Goal: Information Seeking & Learning: Learn about a topic

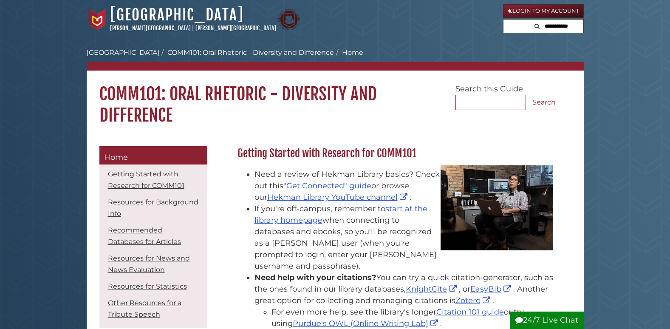
click at [256, 112] on h1 "COMM101: Oral Rhetoric - Diversity and Difference" at bounding box center [335, 98] width 497 height 55
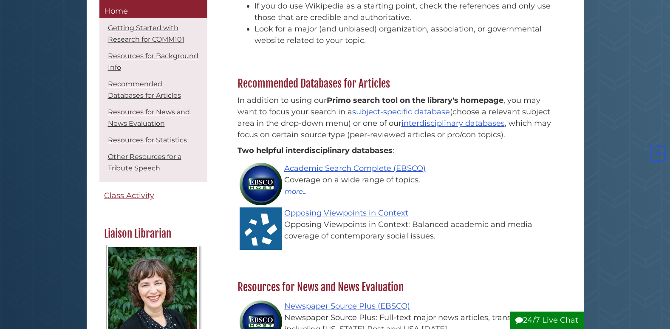
scroll to position [493, 0]
click at [131, 59] on link "Resources for Background Info" at bounding box center [153, 62] width 90 height 20
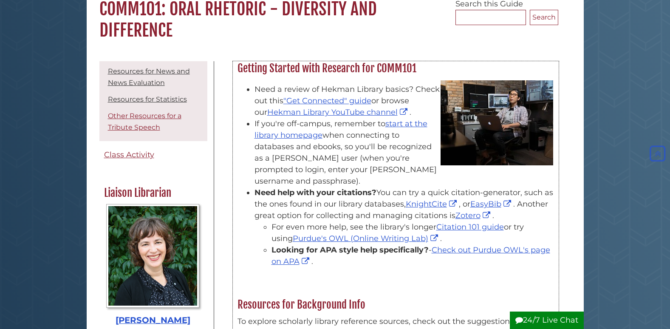
scroll to position [74, 0]
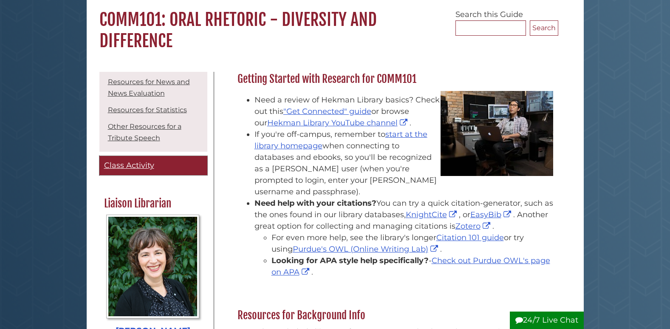
click at [135, 166] on span "Class Activity" at bounding box center [129, 165] width 50 height 9
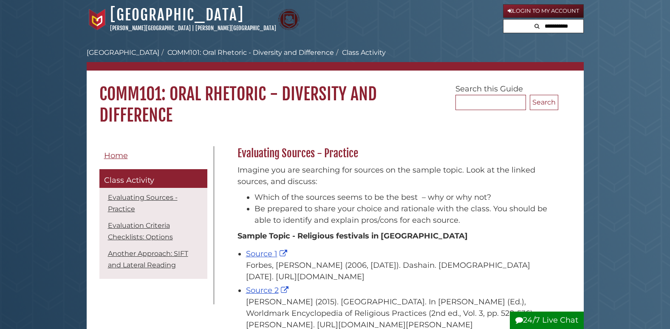
click at [292, 124] on h1 "COMM101: Oral Rhetoric - Diversity and Difference" at bounding box center [335, 98] width 497 height 55
click at [292, 126] on div at bounding box center [335, 130] width 497 height 8
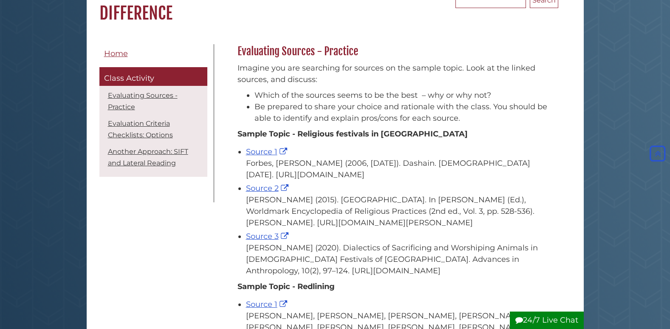
scroll to position [119, 0]
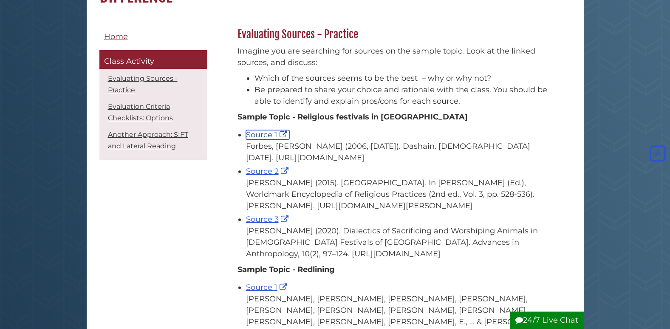
click at [268, 136] on link "Source 1" at bounding box center [267, 134] width 43 height 9
drag, startPoint x: 245, startPoint y: 198, endPoint x: 456, endPoint y: 227, distance: 212.7
click at [456, 227] on ul "Source 1 [PERSON_NAME] (2006, [DATE]). Dashain. [DEMOGRAPHIC_DATA] [DATE]. [URL…" at bounding box center [396, 193] width 317 height 133
click at [456, 212] on div "[PERSON_NAME] (2015). [GEOGRAPHIC_DATA]. In [PERSON_NAME] (Ed.), Worldmark Ency…" at bounding box center [400, 194] width 308 height 34
click at [266, 176] on link "Source 2" at bounding box center [268, 171] width 45 height 9
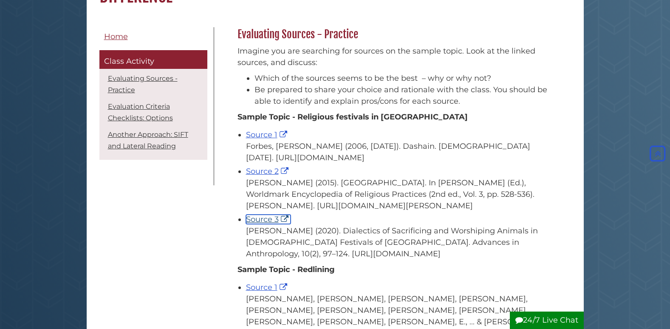
click at [273, 224] on link "Source 3" at bounding box center [268, 219] width 45 height 9
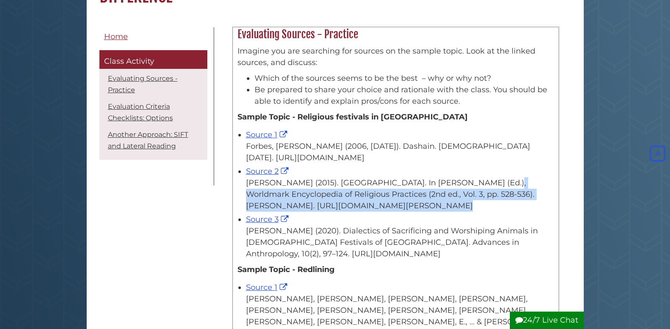
drag, startPoint x: 421, startPoint y: 192, endPoint x: 455, endPoint y: 236, distance: 55.9
click at [455, 236] on ul "Source 1 [PERSON_NAME] (2006, [DATE]). Dashain. [DEMOGRAPHIC_DATA] [DATE]. [URL…" at bounding box center [396, 193] width 317 height 133
click at [455, 236] on li "Source 3 [PERSON_NAME] (2020). Dialectics of Sacrificing and Worshiping Animals…" at bounding box center [400, 236] width 308 height 48
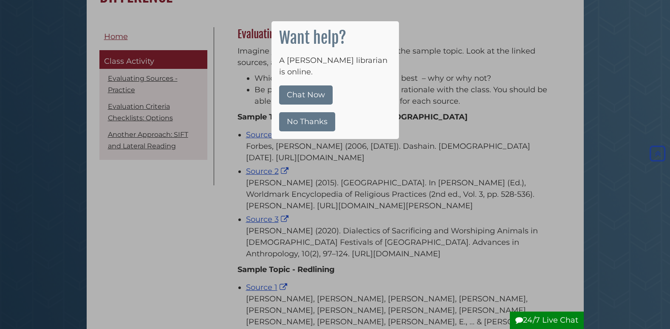
click at [311, 114] on button "No Thanks" at bounding box center [307, 121] width 56 height 19
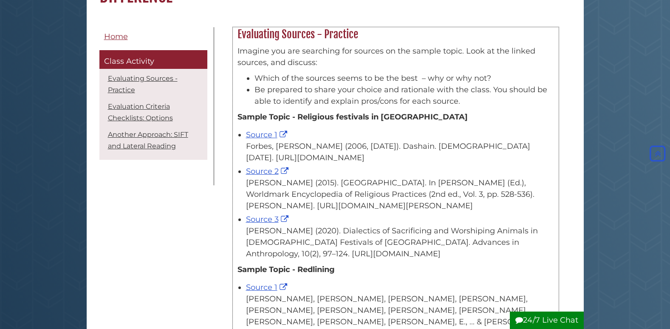
scroll to position [146, 0]
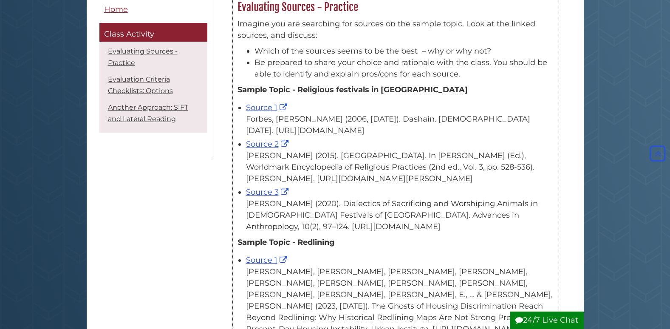
drag, startPoint x: 247, startPoint y: 164, endPoint x: 446, endPoint y: 203, distance: 202.6
click at [446, 184] on div "[PERSON_NAME] (2015). [GEOGRAPHIC_DATA]. In [PERSON_NAME] (Ed.), Worldmark Ency…" at bounding box center [400, 167] width 308 height 34
click at [500, 118] on div "Forbes, [PERSON_NAME] (2006, [DATE]). Dashain. [DEMOGRAPHIC_DATA] [DATE]. [URL]…" at bounding box center [400, 124] width 308 height 23
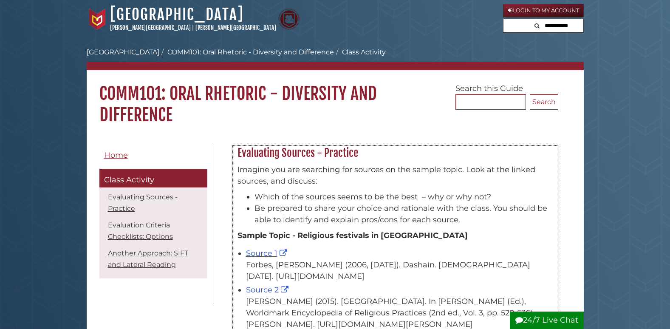
scroll to position [0, 0]
click at [545, 13] on link "Login to My Account" at bounding box center [543, 11] width 81 height 14
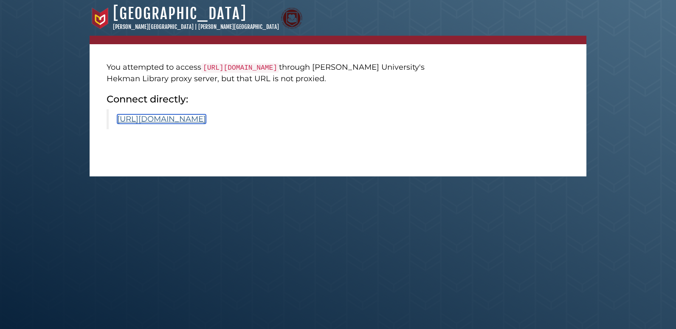
click at [206, 123] on link "https://www.scirp.org/journal/paperinformation?paperid=99935" at bounding box center [161, 118] width 89 height 9
